Goal: Task Accomplishment & Management: Complete application form

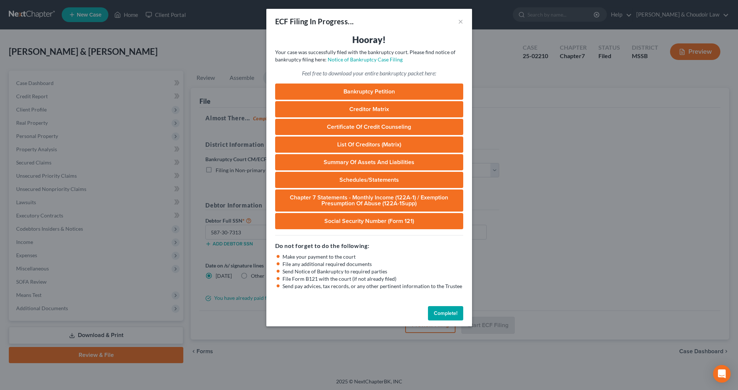
select select "1"
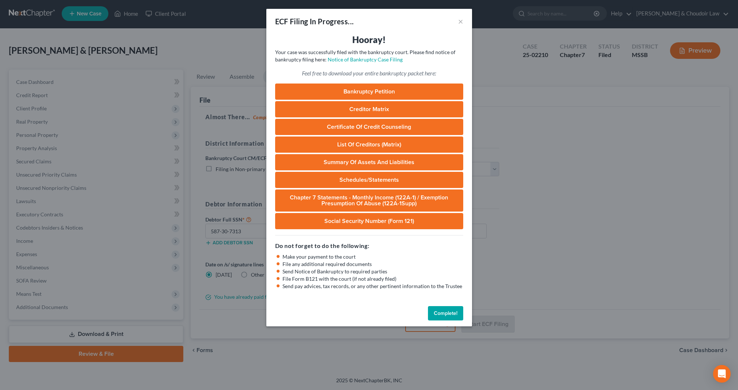
click at [444, 311] on button "Complete!" at bounding box center [445, 313] width 35 height 15
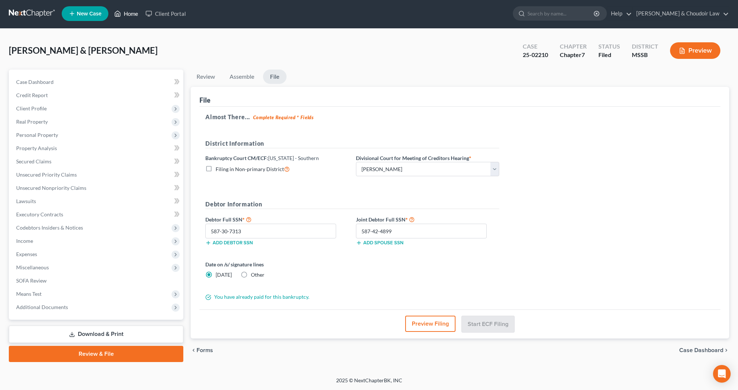
click at [128, 14] on link "Home" at bounding box center [126, 13] width 31 height 13
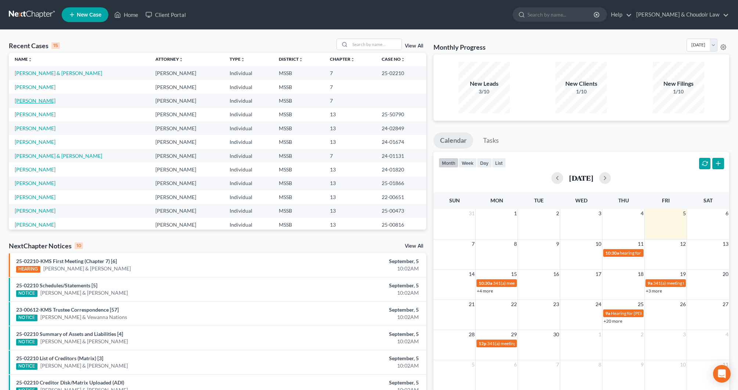
scroll to position [2, 0]
click at [35, 101] on link "[PERSON_NAME]" at bounding box center [35, 100] width 41 height 6
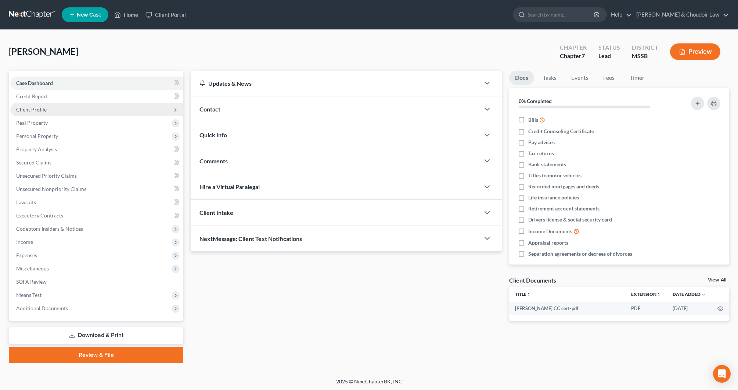
click at [41, 111] on span "Client Profile" at bounding box center [31, 109] width 31 height 6
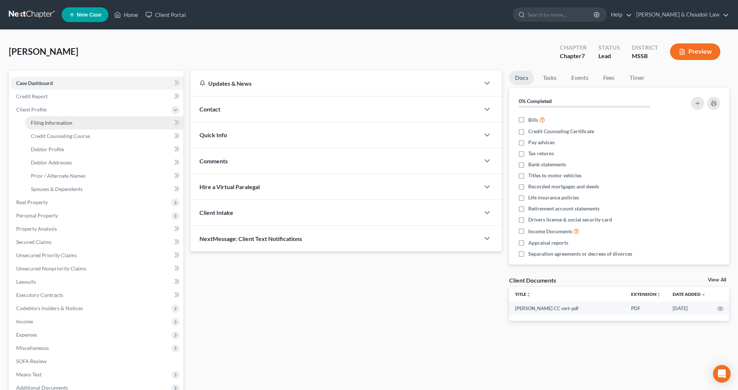
click at [54, 123] on span "Filing Information" at bounding box center [52, 122] width 42 height 6
select select "1"
select select "0"
select select "25"
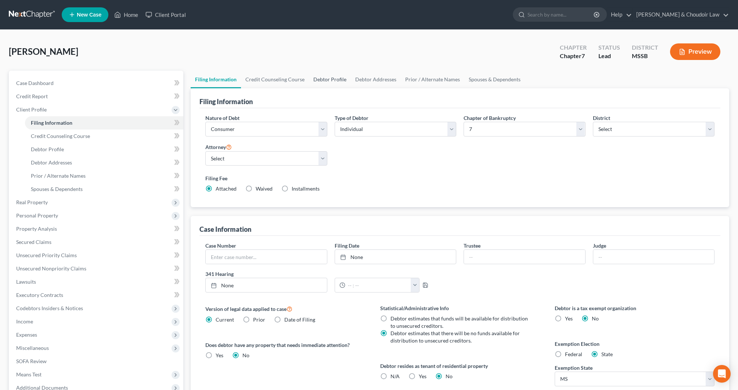
click at [333, 78] on link "Debtor Profile" at bounding box center [330, 80] width 42 height 18
select select "1"
select select "0"
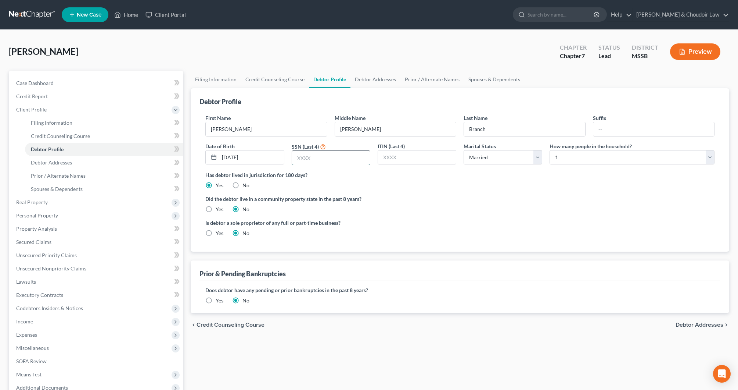
click at [357, 156] on input "text" at bounding box center [331, 158] width 78 height 14
type input "9583"
click at [55, 217] on span "Personal Property" at bounding box center [37, 215] width 42 height 6
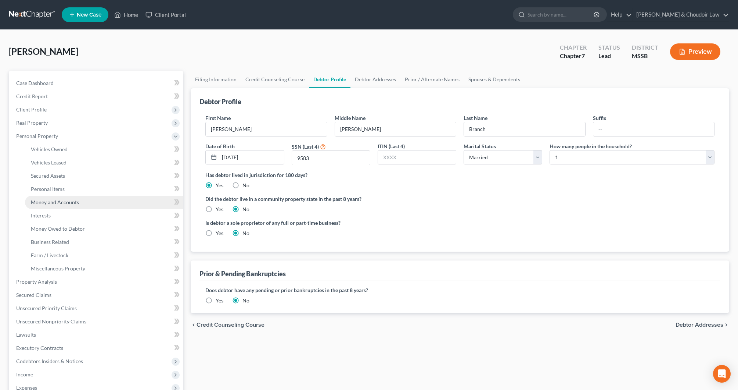
click at [64, 203] on span "Money and Accounts" at bounding box center [55, 202] width 48 height 6
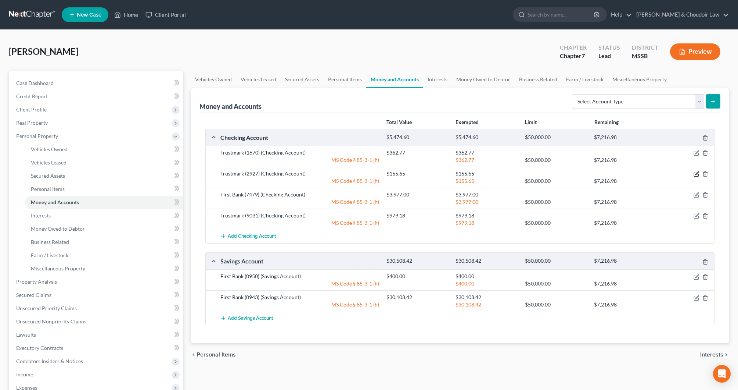
click at [698, 174] on icon "button" at bounding box center [697, 174] width 6 height 6
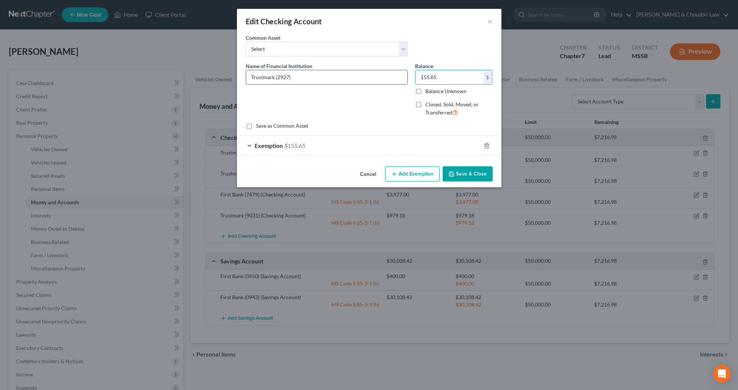
drag, startPoint x: 426, startPoint y: 80, endPoint x: 367, endPoint y: 84, distance: 59.7
click at [367, 84] on div "Name of Financial Institution * Trustmark (2927) Balance 155.65 $ Balance Unkno…" at bounding box center [369, 92] width 254 height 60
type input "146.87"
click at [359, 148] on div "Exemption $155.65" at bounding box center [359, 145] width 244 height 19
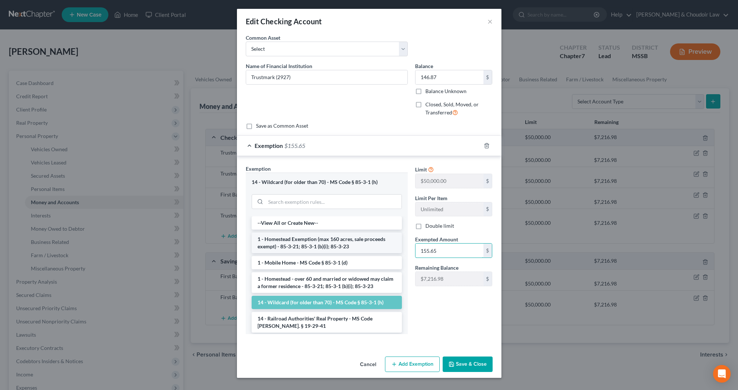
drag, startPoint x: 448, startPoint y: 249, endPoint x: 392, endPoint y: 249, distance: 55.9
click at [393, 249] on div "Exemption Set must be selected for CA. Exemption * 14 - Wildcard (for older tha…" at bounding box center [369, 252] width 254 height 175
type input "146.87"
click at [462, 364] on button "Save & Close" at bounding box center [468, 363] width 50 height 15
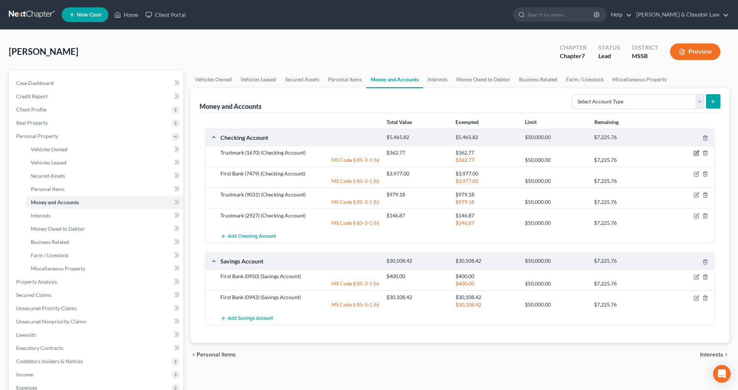
click at [699, 153] on icon "button" at bounding box center [696, 153] width 4 height 4
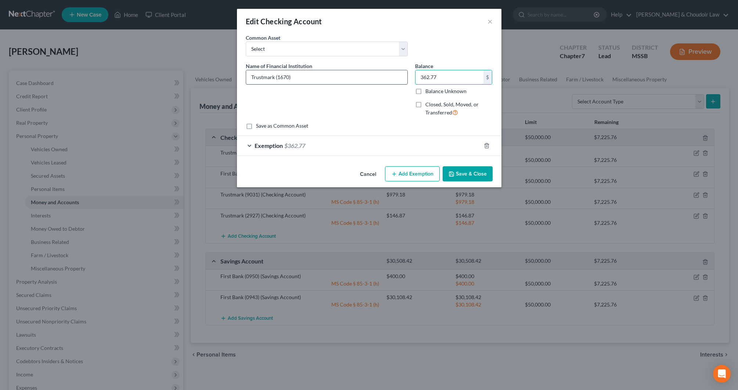
drag, startPoint x: 460, startPoint y: 77, endPoint x: 404, endPoint y: 78, distance: 56.2
click at [404, 78] on div "Name of Financial Institution * Trustmark (1670) Balance 362.77 $ Balance Unkno…" at bounding box center [369, 92] width 254 height 60
type input "70.05"
click at [333, 147] on div "Exemption $362.77" at bounding box center [359, 145] width 244 height 19
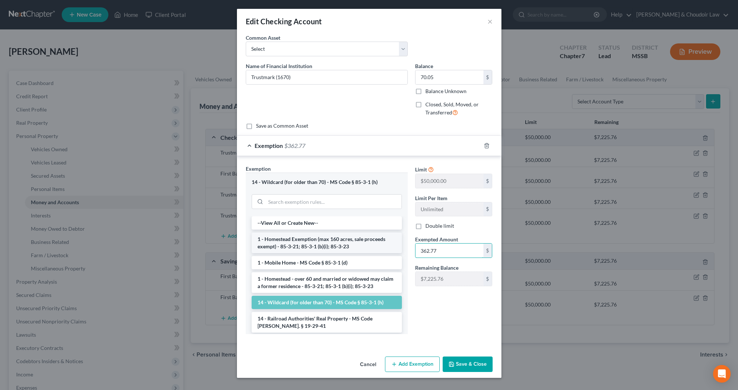
drag, startPoint x: 412, startPoint y: 250, endPoint x: 384, endPoint y: 251, distance: 28.7
click at [384, 251] on div "Exemption Set must be selected for CA. Exemption * 14 - Wildcard (for older tha…" at bounding box center [369, 252] width 254 height 175
type input "70.05"
click at [465, 365] on button "Save & Close" at bounding box center [468, 363] width 50 height 15
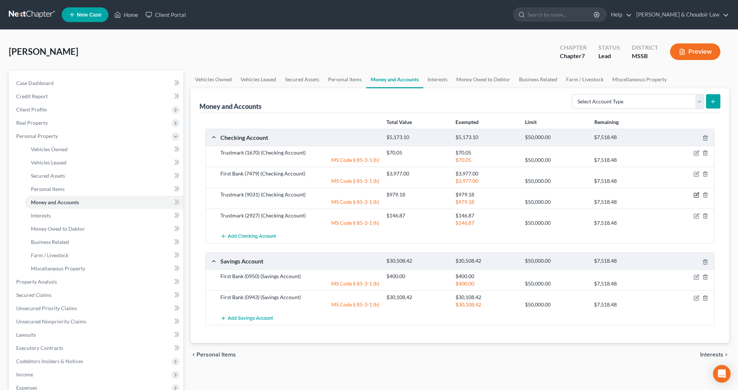
click at [697, 194] on icon "button" at bounding box center [697, 195] width 6 height 6
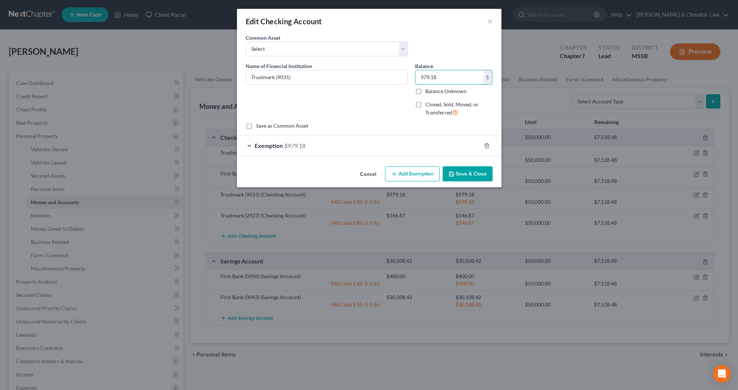
drag, startPoint x: 457, startPoint y: 79, endPoint x: 410, endPoint y: 76, distance: 47.5
click at [410, 76] on div "Name of Financial Institution * Trustmark (9031) Balance 979.18 $ Balance Unkno…" at bounding box center [369, 92] width 254 height 60
type input "780.01"
click at [370, 142] on div "Exemption $979.18" at bounding box center [359, 145] width 244 height 19
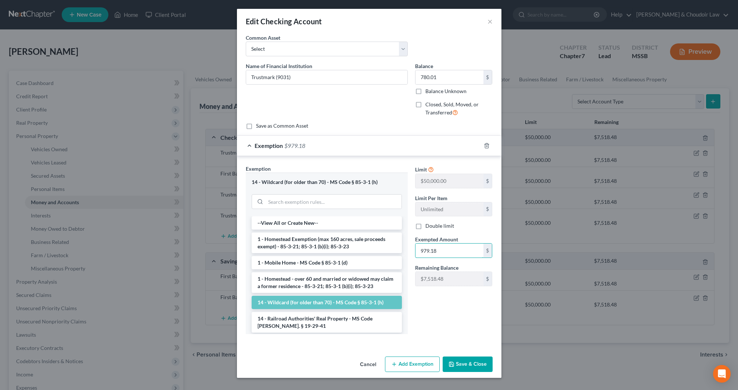
drag, startPoint x: 443, startPoint y: 250, endPoint x: 409, endPoint y: 250, distance: 33.1
click at [409, 250] on div "Exemption Set must be selected for CA. Exemption * 14 - Wildcard (for older tha…" at bounding box center [369, 252] width 254 height 175
type input "780.01"
click at [477, 368] on button "Save & Close" at bounding box center [468, 363] width 50 height 15
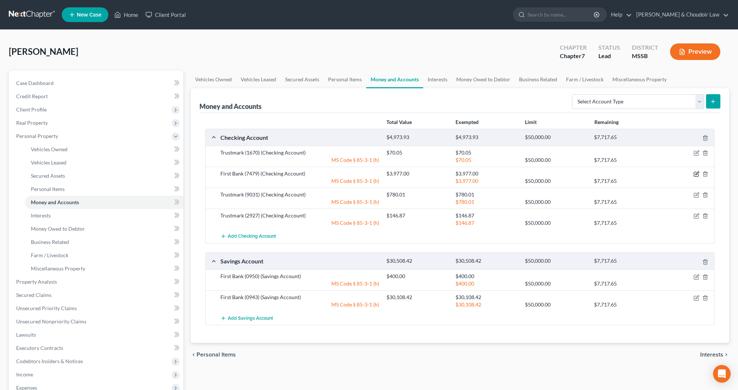
click at [697, 174] on icon "button" at bounding box center [697, 174] width 6 height 6
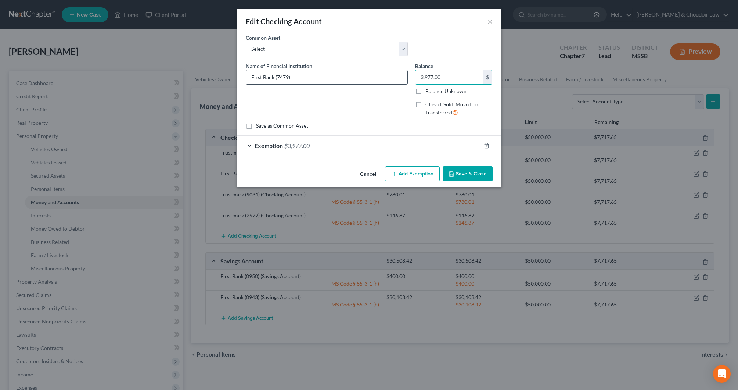
drag, startPoint x: 457, startPoint y: 78, endPoint x: 386, endPoint y: 75, distance: 71.0
click at [386, 75] on div "Name of Financial Institution * First Bank (7479) Balance 3,977.00 $ Balance Un…" at bounding box center [369, 92] width 254 height 60
type input "3,172.37"
click at [317, 144] on div "Exemption $3,977.00" at bounding box center [359, 145] width 244 height 19
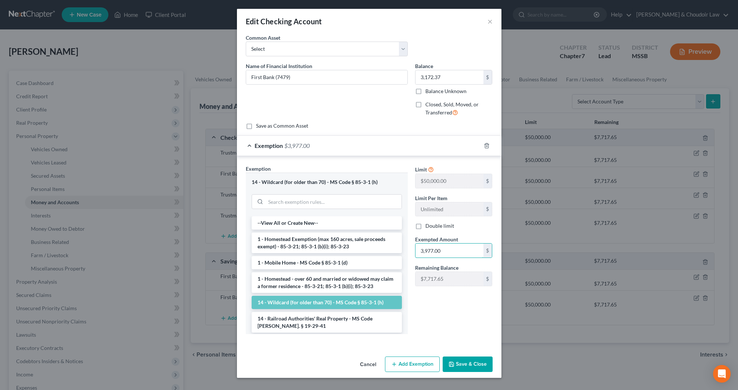
drag, startPoint x: 432, startPoint y: 248, endPoint x: 405, endPoint y: 247, distance: 27.2
click at [406, 247] on div "Exemption Set must be selected for CA. Exemption * 14 - Wildcard (for older tha…" at bounding box center [369, 252] width 254 height 175
type input "3,172.37"
click at [483, 358] on button "Save & Close" at bounding box center [468, 363] width 50 height 15
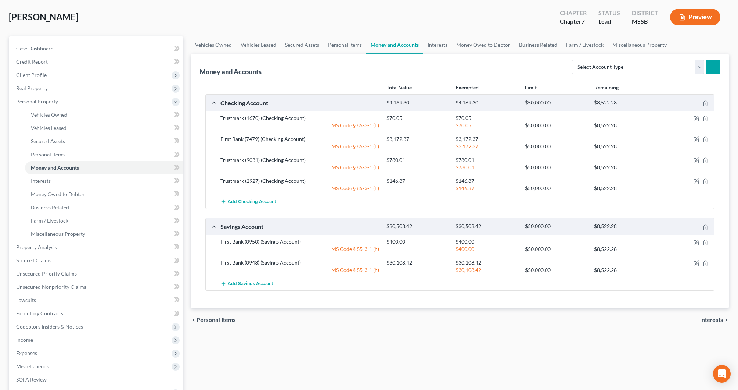
scroll to position [35, 0]
click at [698, 261] on icon "button" at bounding box center [697, 262] width 3 height 3
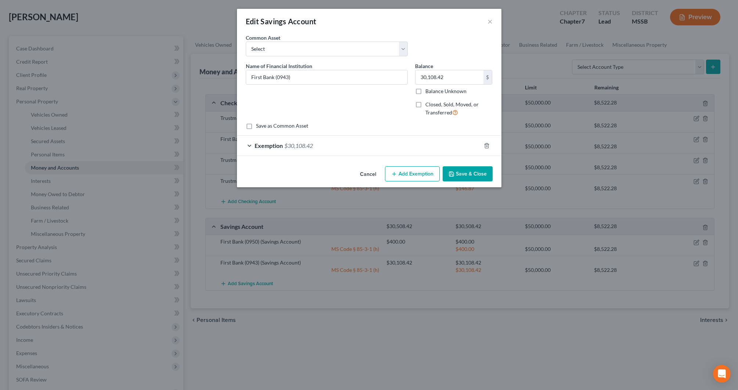
click at [487, 176] on button "Save & Close" at bounding box center [468, 173] width 50 height 15
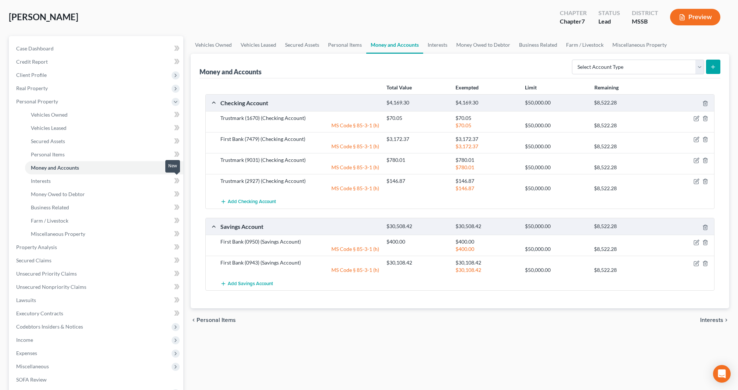
scroll to position [34, 0]
click at [503, 47] on link "Money Owed to Debtor" at bounding box center [483, 45] width 63 height 18
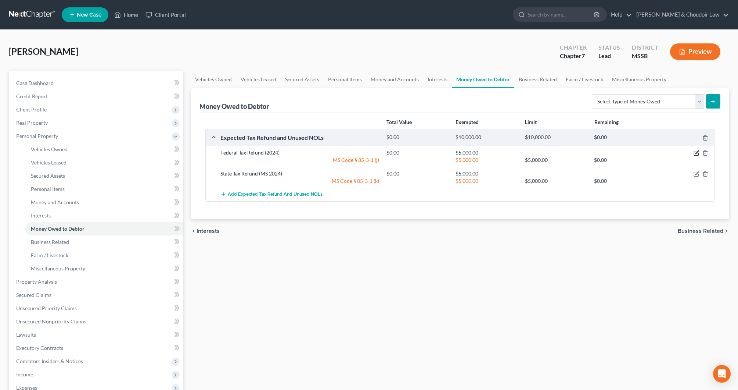
click at [697, 154] on icon "button" at bounding box center [697, 153] width 6 height 6
select select "0"
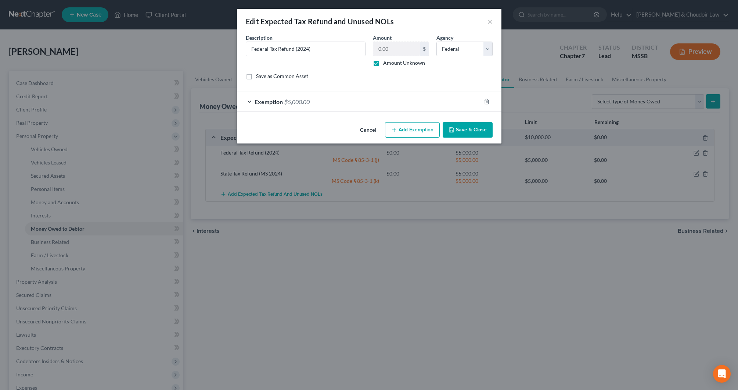
click at [404, 63] on label "Amount Unknown" at bounding box center [404, 62] width 42 height 7
click at [391, 63] on input "Amount Unknown" at bounding box center [388, 61] width 5 height 5
checkbox input "false"
drag, startPoint x: 385, startPoint y: 50, endPoint x: 345, endPoint y: 50, distance: 40.4
click at [345, 50] on div "Description * Federal Tax Refund (2024) Amount 0.00 $ Amount Unknown Balance Un…" at bounding box center [369, 60] width 254 height 52
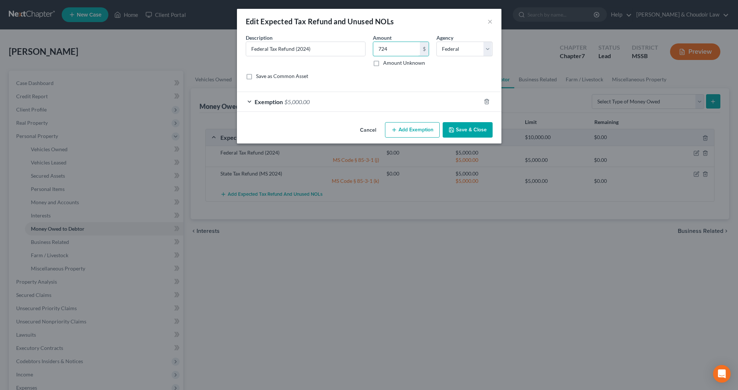
type input "724"
click at [473, 126] on button "Save & Close" at bounding box center [468, 129] width 50 height 15
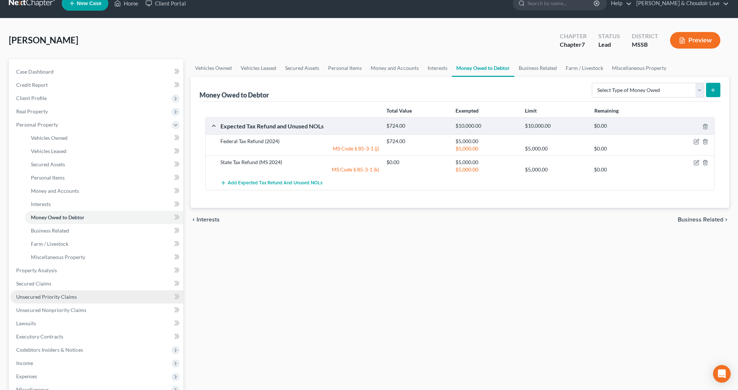
scroll to position [10, 0]
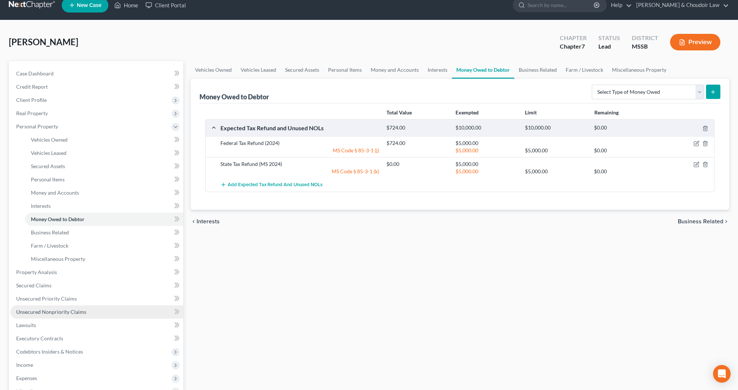
click at [64, 308] on span "Unsecured Nonpriority Claims" at bounding box center [51, 311] width 70 height 6
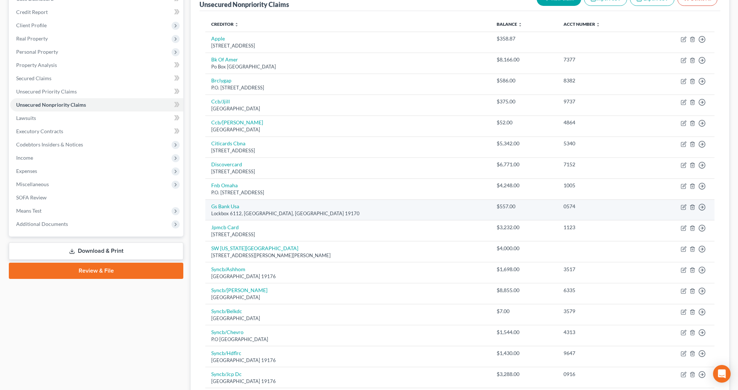
scroll to position [97, 0]
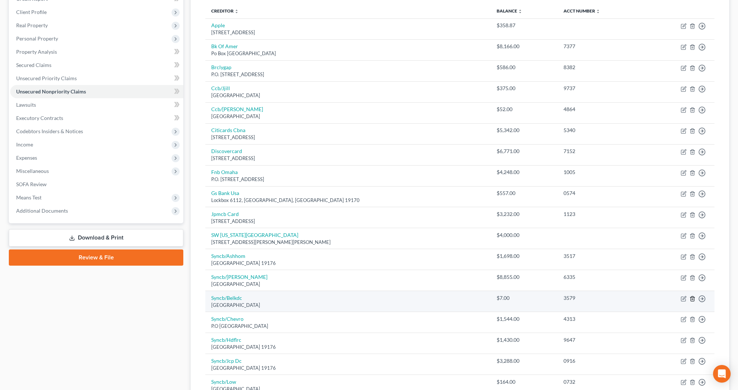
click at [691, 296] on icon "button" at bounding box center [692, 298] width 3 height 5
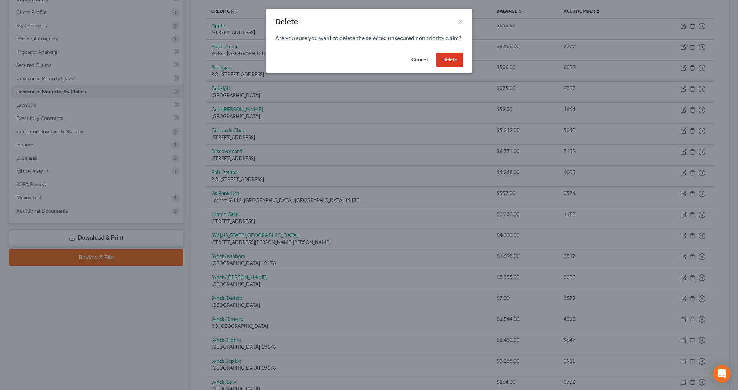
click at [450, 66] on button "Delete" at bounding box center [450, 60] width 27 height 15
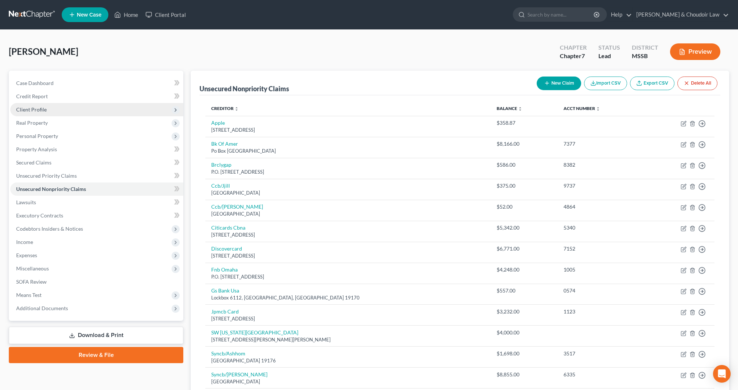
scroll to position [0, 0]
click at [56, 110] on span "Client Profile" at bounding box center [96, 109] width 173 height 13
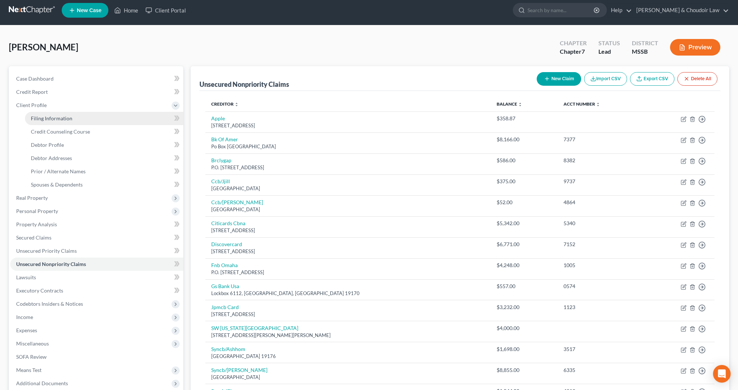
scroll to position [4, 0]
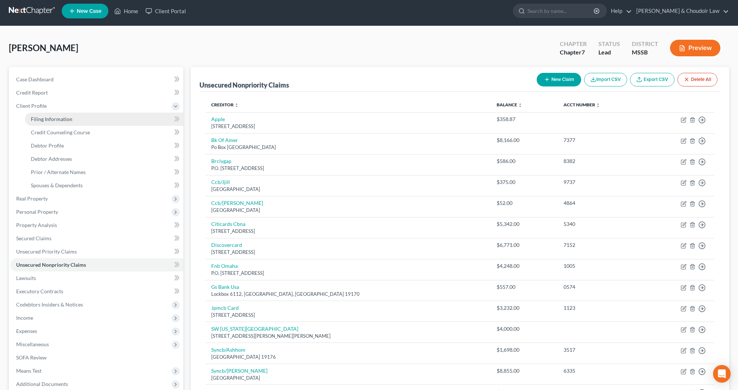
click at [69, 121] on span "Filing Information" at bounding box center [52, 119] width 42 height 6
select select "1"
select select "0"
select select "44"
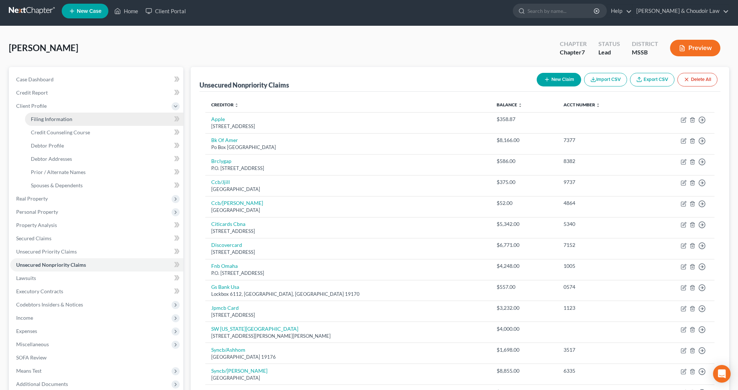
select select "0"
select select "25"
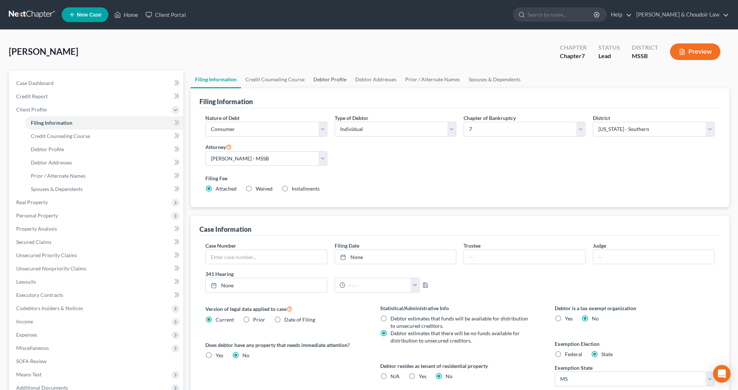
click at [334, 80] on link "Debtor Profile" at bounding box center [330, 80] width 42 height 18
select select "1"
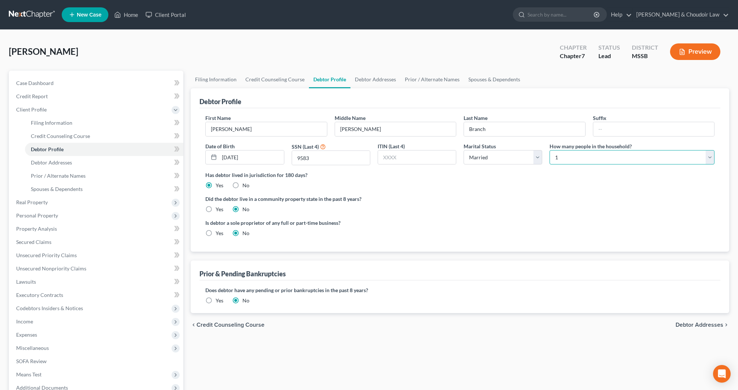
select select "1"
click at [551, 190] on ng-include "First Name [PERSON_NAME] Middle Name [PERSON_NAME] Last Name Branch Suffix Date…" at bounding box center [459, 178] width 509 height 129
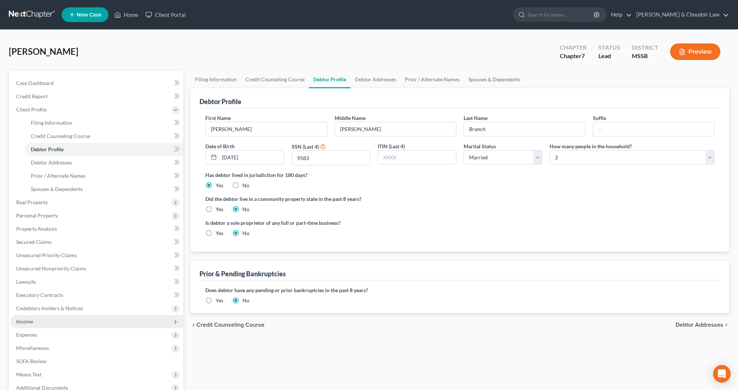
click at [33, 323] on span "Income" at bounding box center [96, 321] width 173 height 13
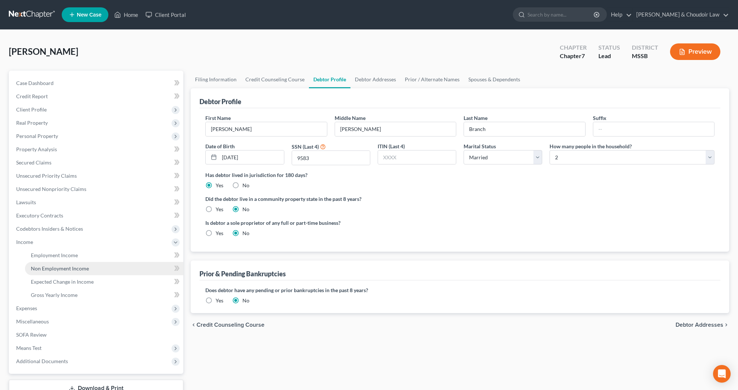
click at [67, 265] on span "Non Employment Income" at bounding box center [60, 268] width 58 height 6
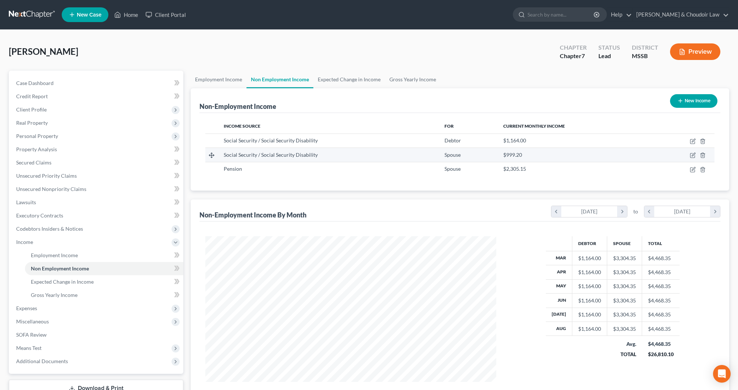
scroll to position [146, 305]
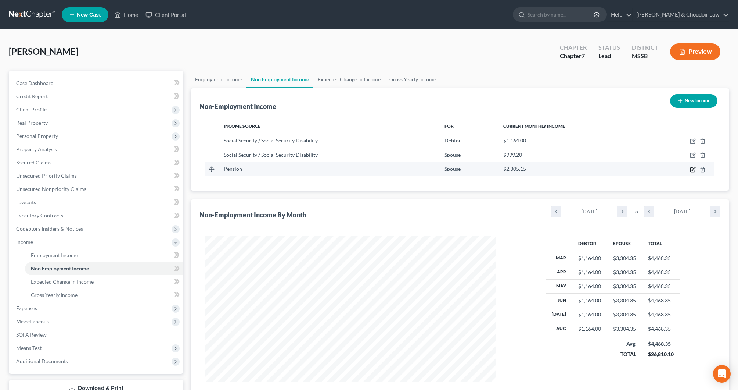
click at [694, 169] on icon "button" at bounding box center [693, 170] width 6 height 6
select select "2"
select select "0"
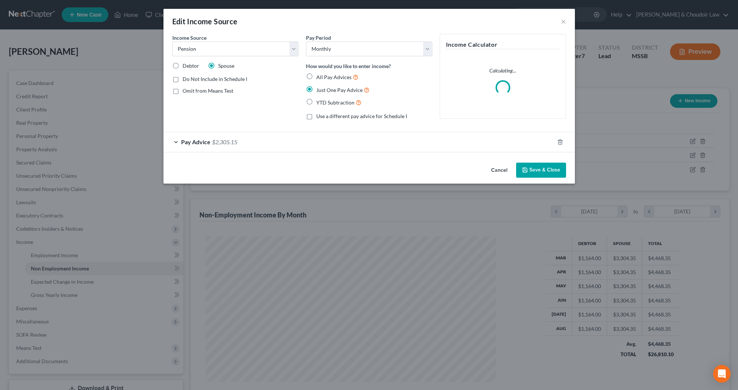
click at [183, 65] on label "Debtor" at bounding box center [191, 65] width 17 height 7
click at [186, 65] on input "Debtor" at bounding box center [188, 64] width 5 height 5
radio input "true"
click at [533, 171] on button "Save & Close" at bounding box center [541, 169] width 50 height 15
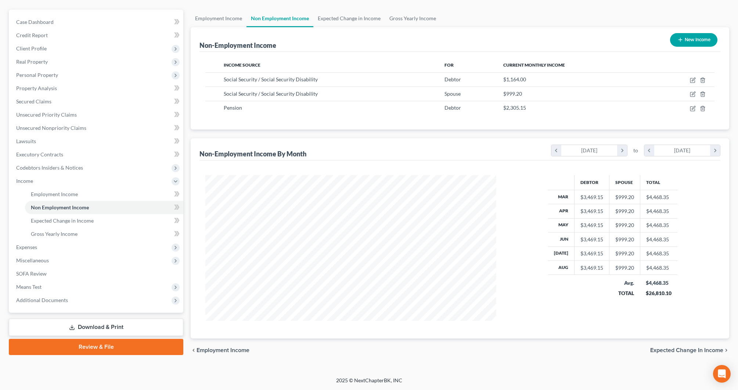
scroll to position [61, 0]
click at [154, 327] on link "Download & Print" at bounding box center [96, 326] width 175 height 17
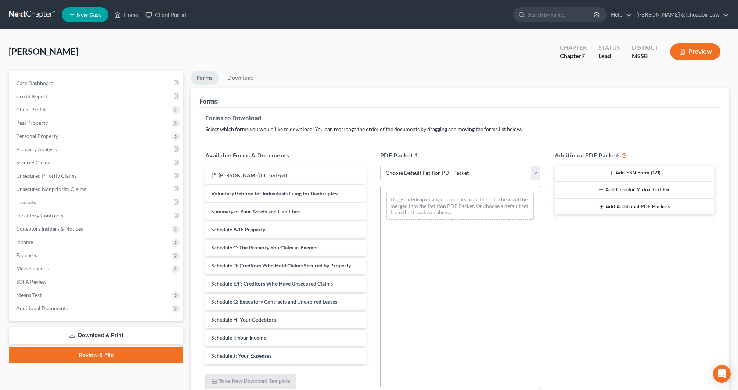
click at [589, 168] on button "Add SSN Form (121)" at bounding box center [635, 172] width 160 height 15
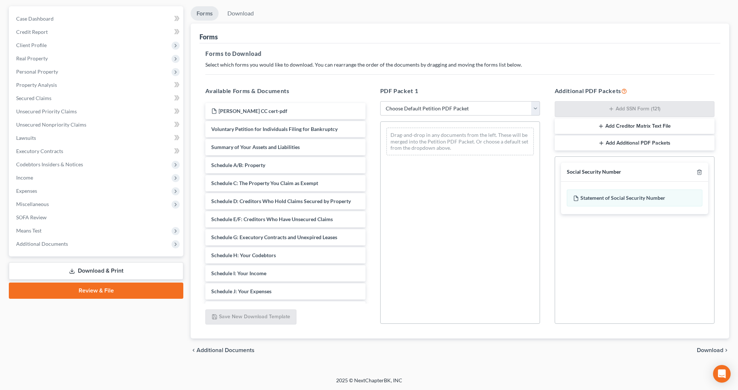
click at [703, 348] on span "Download" at bounding box center [710, 350] width 26 height 6
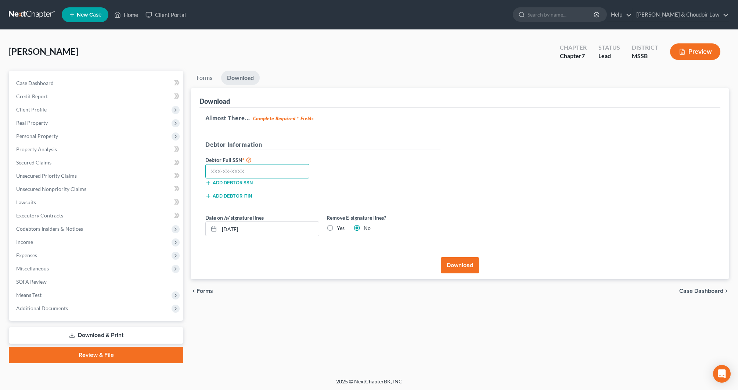
click at [225, 173] on input "text" at bounding box center [257, 171] width 104 height 15
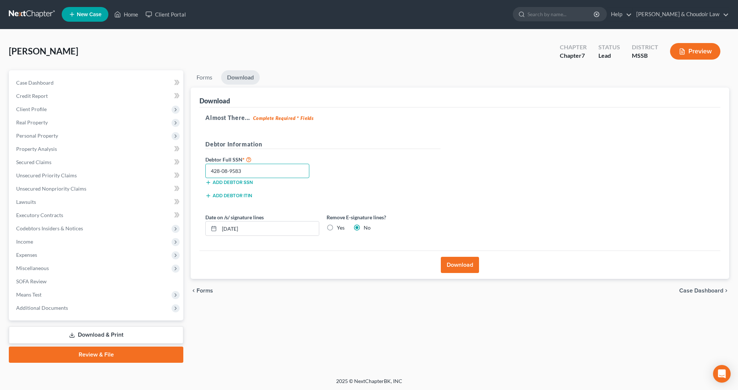
scroll to position [1, 0]
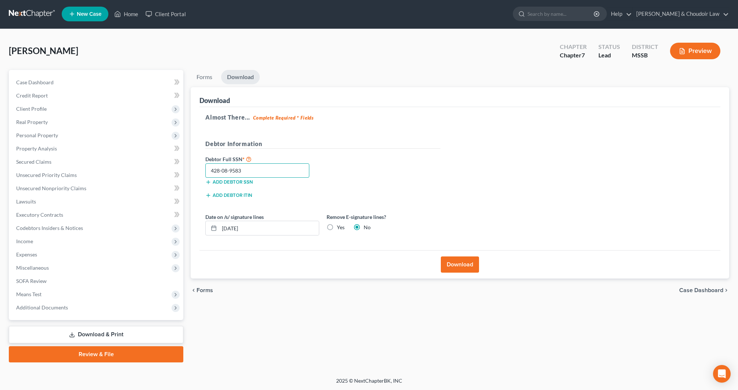
type input "428-08-9583"
click at [466, 267] on button "Download" at bounding box center [460, 264] width 38 height 16
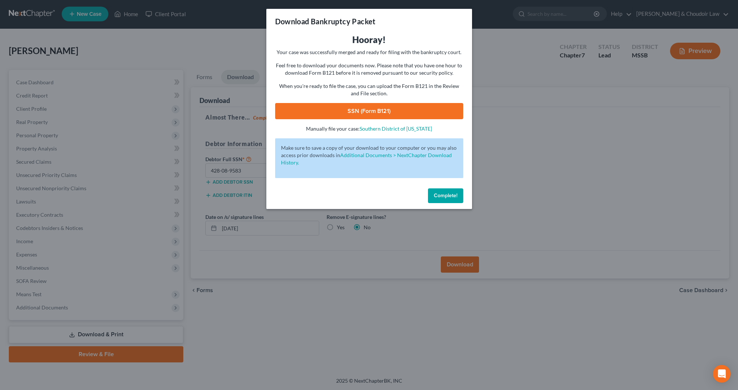
click at [437, 108] on link "SSN (Form B121)" at bounding box center [369, 111] width 188 height 16
click at [441, 197] on span "Complete!" at bounding box center [446, 195] width 24 height 6
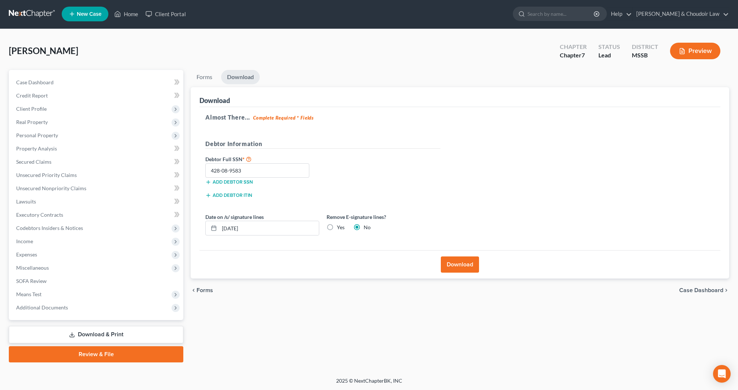
click at [135, 335] on link "Download & Print" at bounding box center [96, 334] width 175 height 17
click at [169, 348] on link "Review & File" at bounding box center [96, 354] width 175 height 16
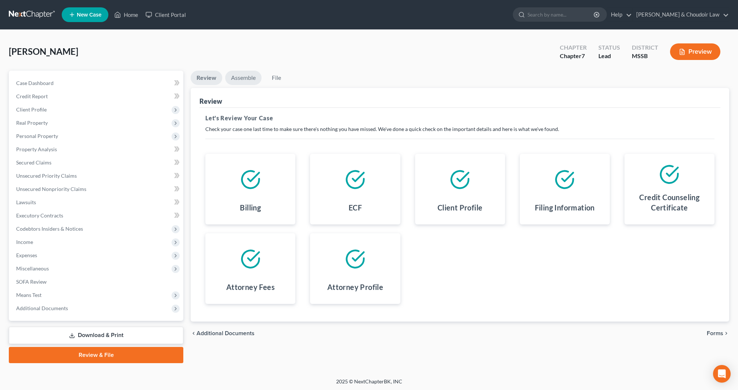
click at [246, 75] on link "Assemble" at bounding box center [243, 78] width 36 height 14
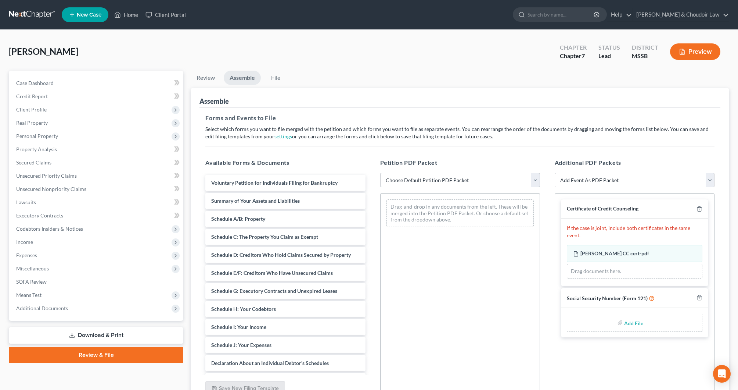
select select "4"
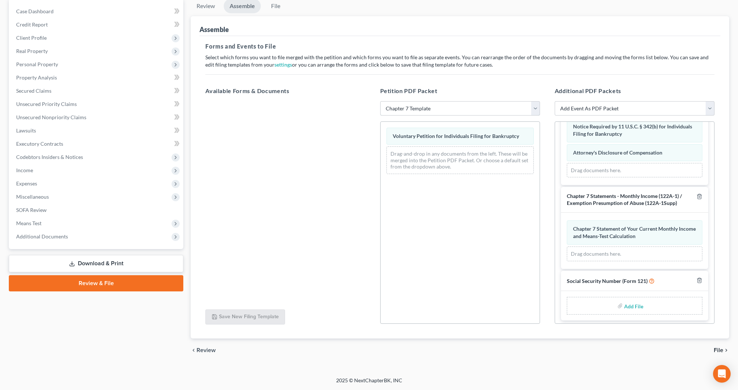
scroll to position [72, 0]
click at [636, 304] on input "file" at bounding box center [633, 305] width 18 height 13
type input "C:\fakepath\3244634e-d64d-4363-9c37-545149963c6d.pdf"
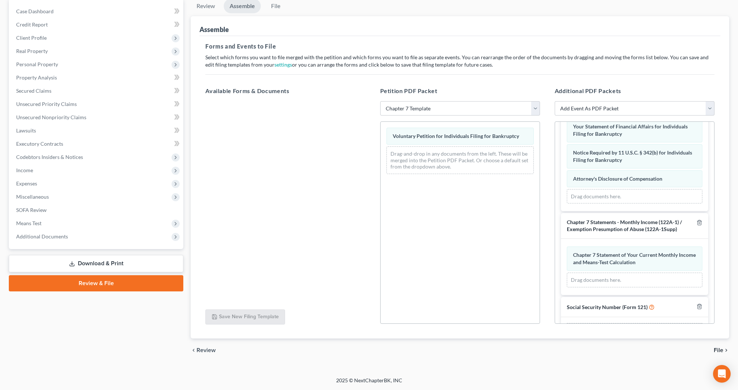
scroll to position [492, 0]
click at [719, 349] on span "File" at bounding box center [719, 350] width 10 height 6
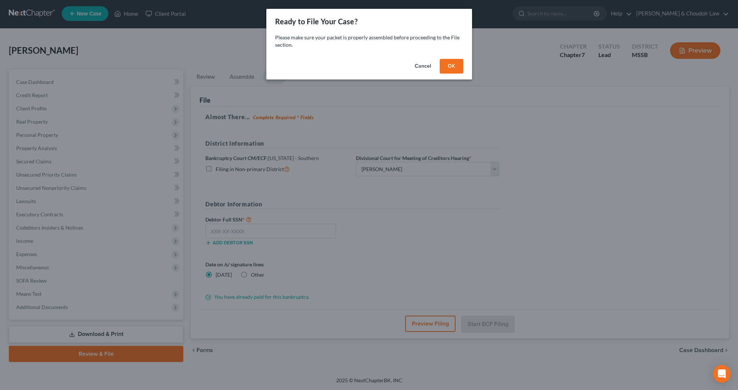
click at [457, 68] on button "OK" at bounding box center [452, 66] width 24 height 15
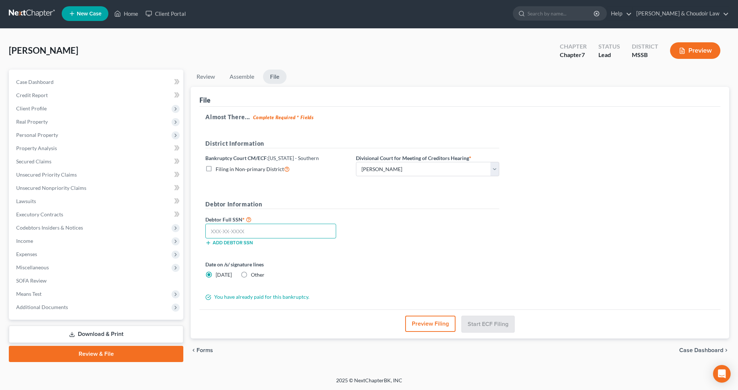
click at [272, 228] on input "text" at bounding box center [270, 230] width 131 height 15
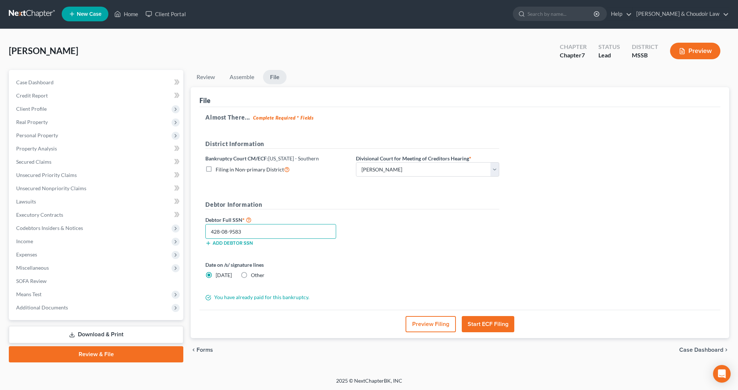
type input "428-08-9583"
click at [498, 318] on button "Start ECF Filing" at bounding box center [488, 324] width 53 height 16
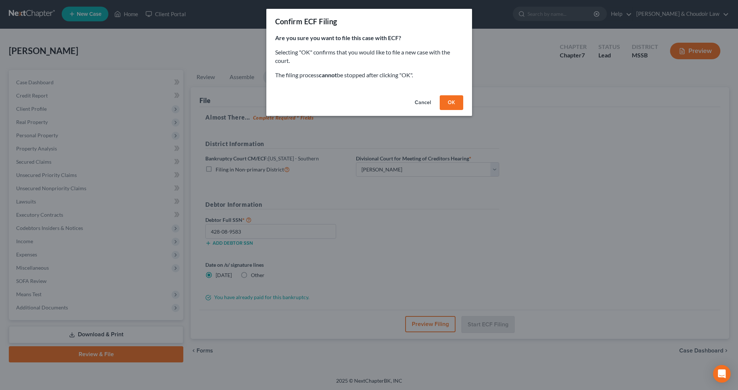
click at [447, 101] on button "OK" at bounding box center [452, 102] width 24 height 15
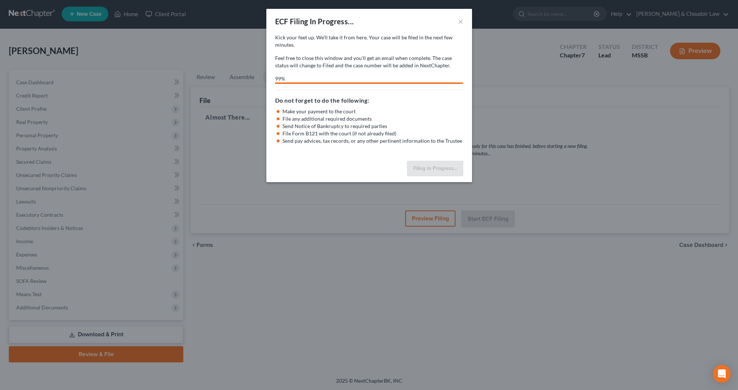
select select "1"
